Goal: Task Accomplishment & Management: Manage account settings

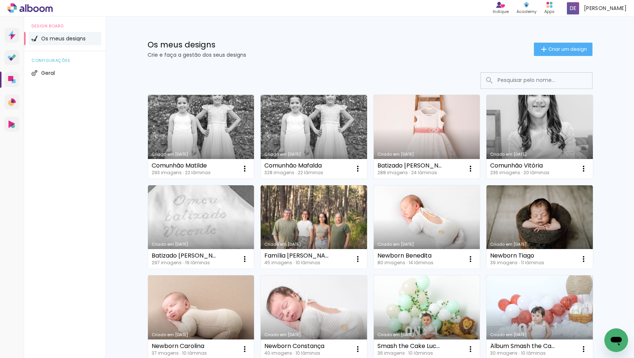
click at [419, 122] on link "Criado em [DATE]" at bounding box center [427, 137] width 106 height 84
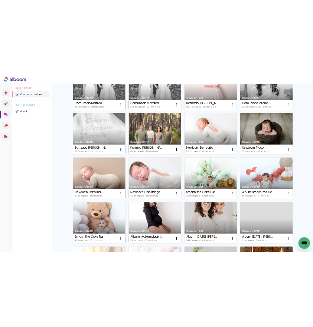
scroll to position [56, 0]
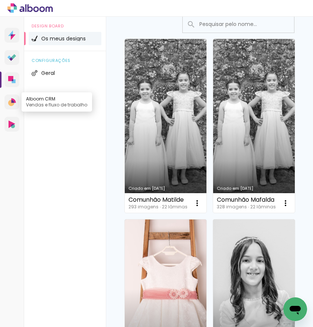
click at [13, 99] on icon at bounding box center [12, 102] width 8 height 8
